Goal: Transaction & Acquisition: Download file/media

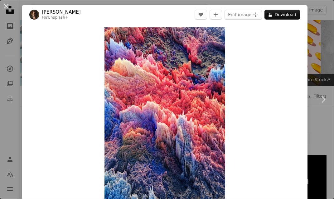
scroll to position [82, 0]
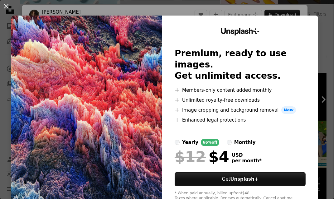
click at [323, 101] on div "An X shape Unsplash+ Premium, ready to use images. Get unlimited access. A plus…" at bounding box center [167, 99] width 334 height 199
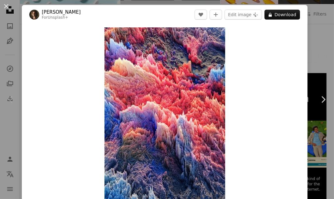
click at [320, 101] on icon "Chevron right" at bounding box center [323, 100] width 10 height 10
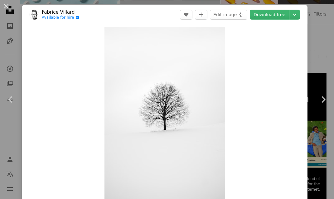
click at [280, 13] on link "Download free" at bounding box center [269, 15] width 39 height 10
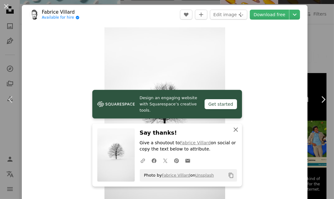
click at [235, 131] on icon "An X shape" at bounding box center [235, 129] width 7 height 7
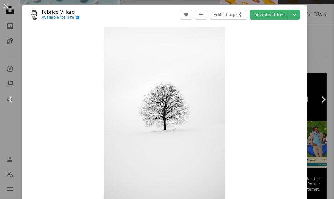
click at [281, 16] on link "Download free" at bounding box center [269, 15] width 39 height 10
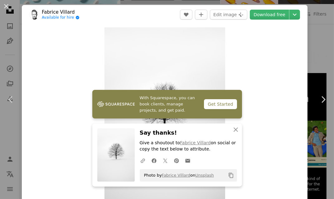
click at [326, 86] on link "Chevron right" at bounding box center [323, 100] width 22 height 60
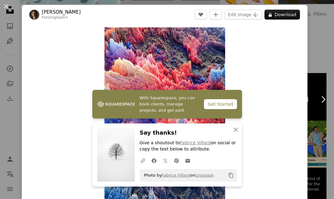
click at [7, 6] on button "An X shape" at bounding box center [5, 5] width 7 height 7
